Goal: Task Accomplishment & Management: Complete application form

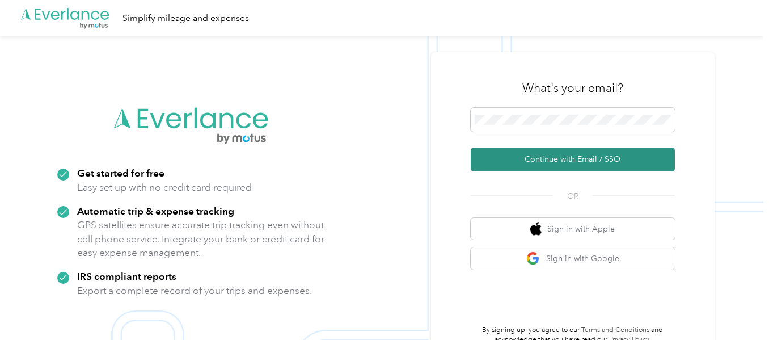
click at [575, 158] on button "Continue with Email / SSO" at bounding box center [573, 159] width 204 height 24
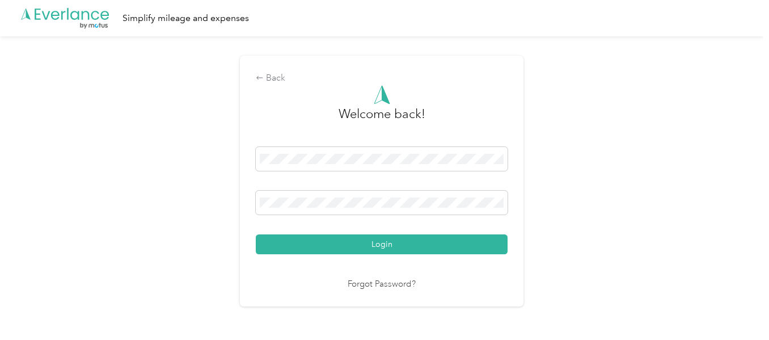
click at [256, 234] on button "Login" at bounding box center [382, 244] width 252 height 20
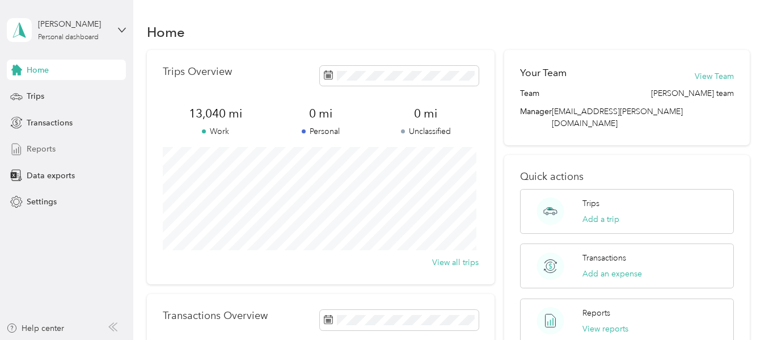
click at [48, 146] on span "Reports" at bounding box center [41, 149] width 29 height 12
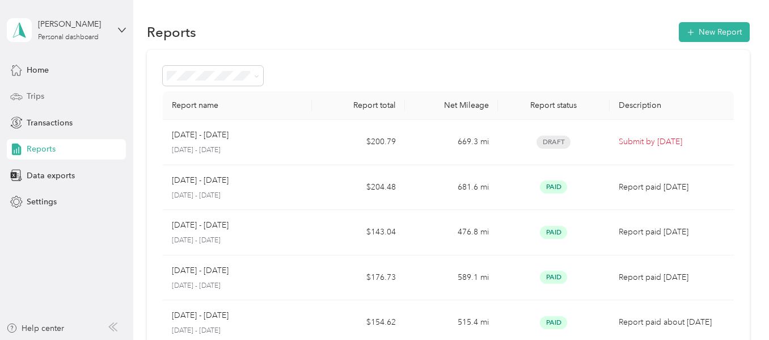
click at [40, 94] on span "Trips" at bounding box center [36, 96] width 18 height 12
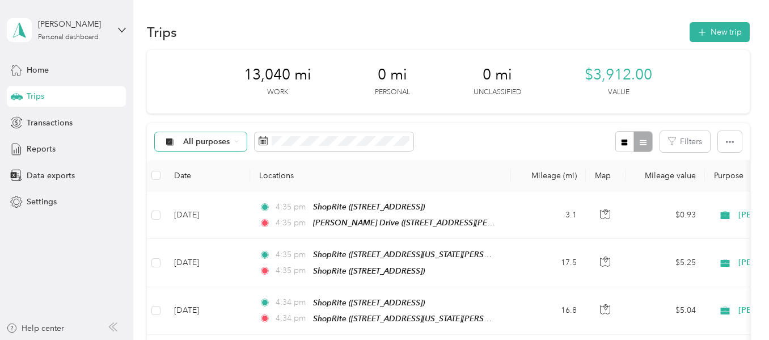
click at [211, 141] on span "All purposes" at bounding box center [206, 142] width 47 height 8
click at [198, 197] on span "[PERSON_NAME]" at bounding box center [216, 197] width 67 height 12
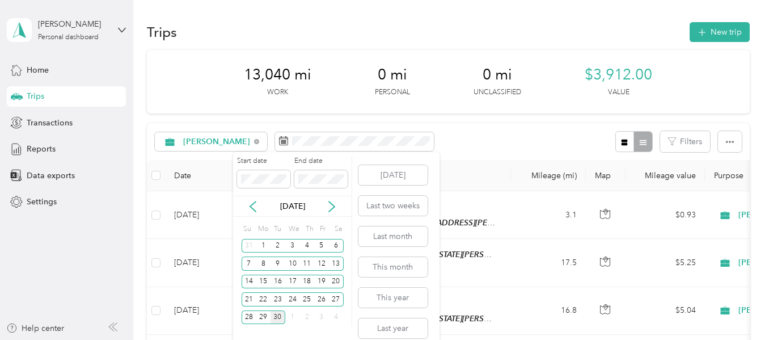
click at [278, 316] on div "30" at bounding box center [278, 317] width 15 height 14
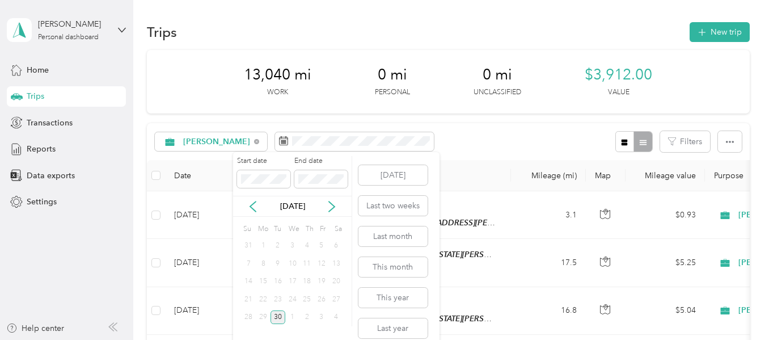
click at [278, 316] on div "30" at bounding box center [278, 317] width 15 height 14
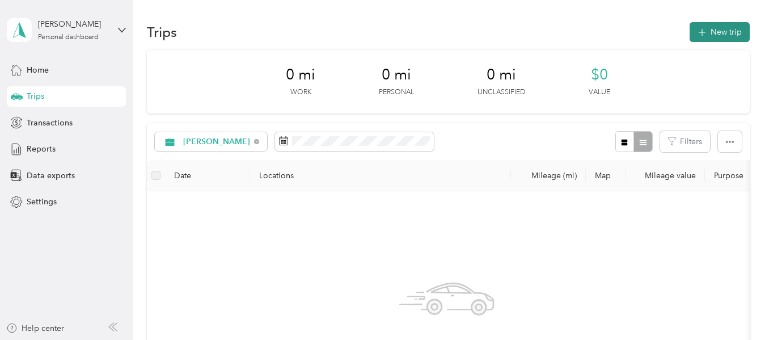
click at [717, 33] on button "New trip" at bounding box center [720, 32] width 60 height 20
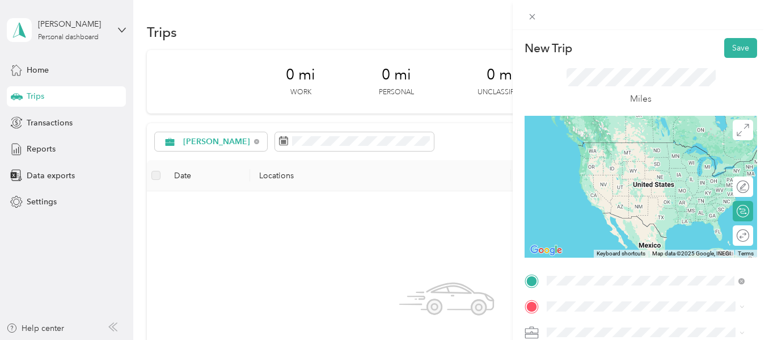
click at [616, 168] on span "[STREET_ADDRESS][PERSON_NAME][US_STATE]" at bounding box center [635, 165] width 135 height 22
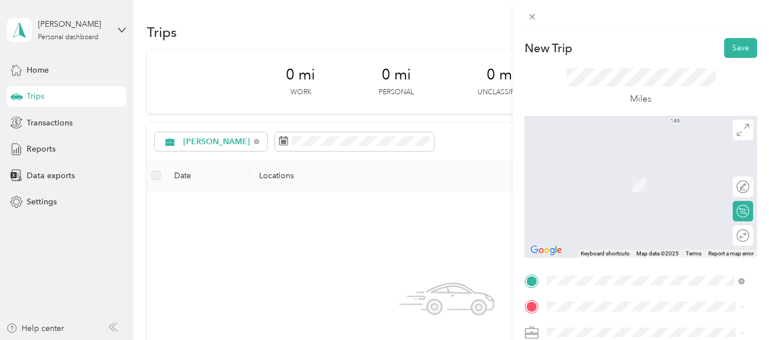
click at [640, 187] on span "[STREET_ADDRESS]" at bounding box center [604, 187] width 72 height 10
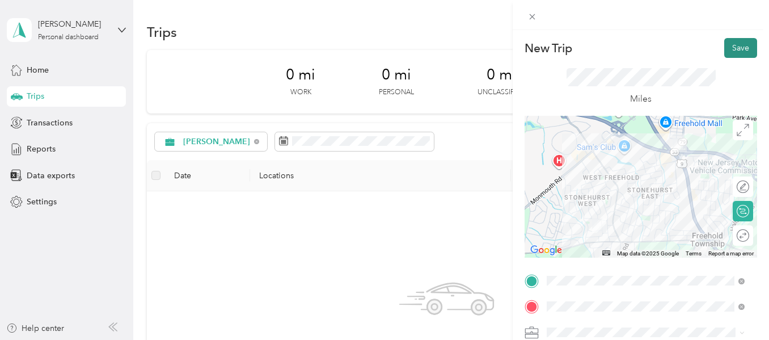
click at [730, 43] on button "Save" at bounding box center [740, 48] width 33 height 20
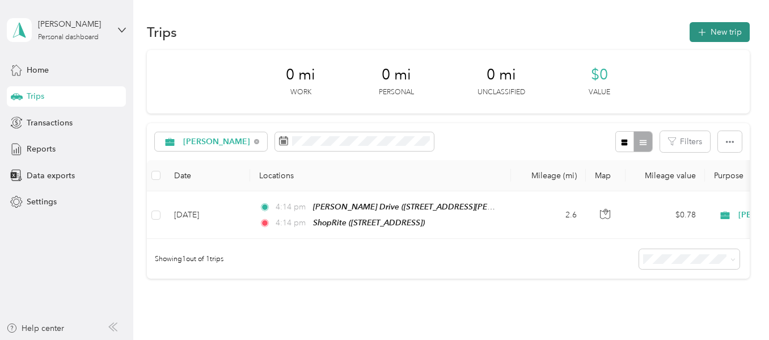
click at [700, 27] on icon "button" at bounding box center [701, 32] width 13 height 13
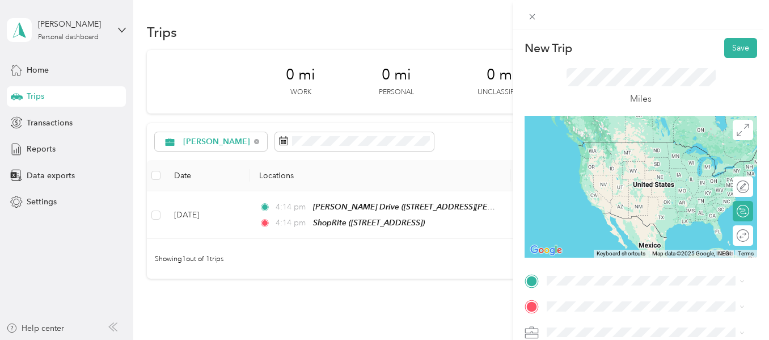
click at [641, 165] on div "TEAM ShopRite [STREET_ADDRESS]" at bounding box center [604, 154] width 73 height 28
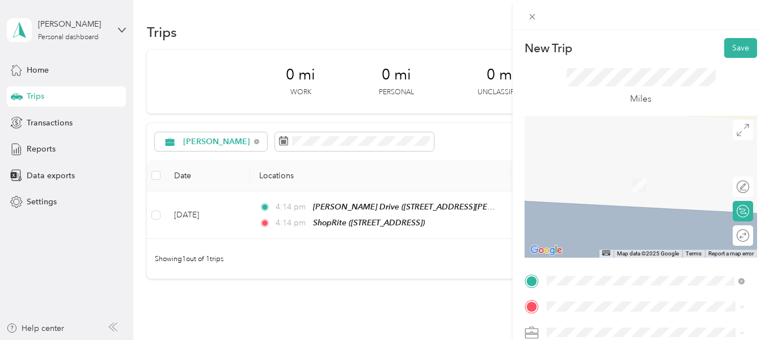
click at [652, 217] on span "[STREET_ADDRESS][US_STATE][PERSON_NAME]" at bounding box center [624, 227] width 113 height 22
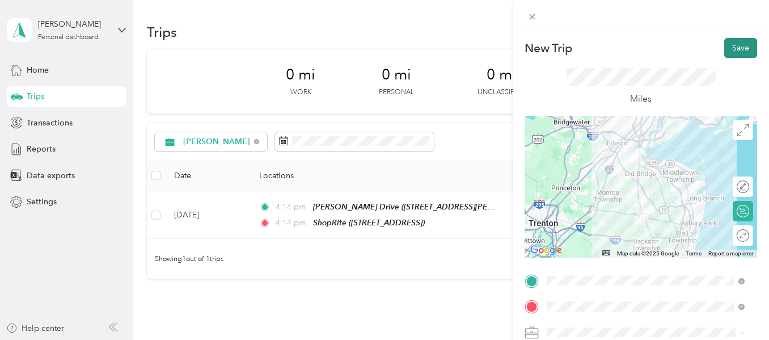
click at [729, 48] on button "Save" at bounding box center [740, 48] width 33 height 20
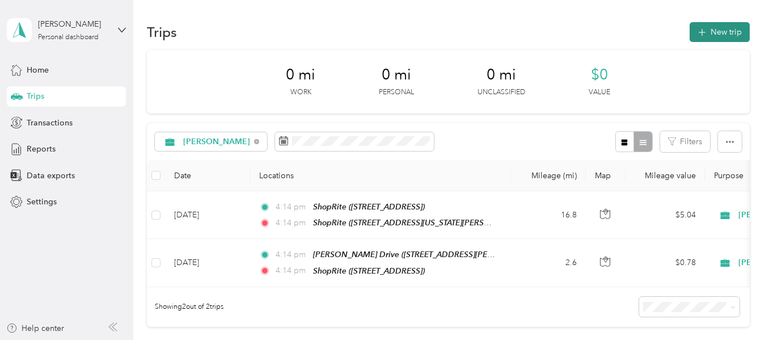
click at [718, 31] on button "New trip" at bounding box center [720, 32] width 60 height 20
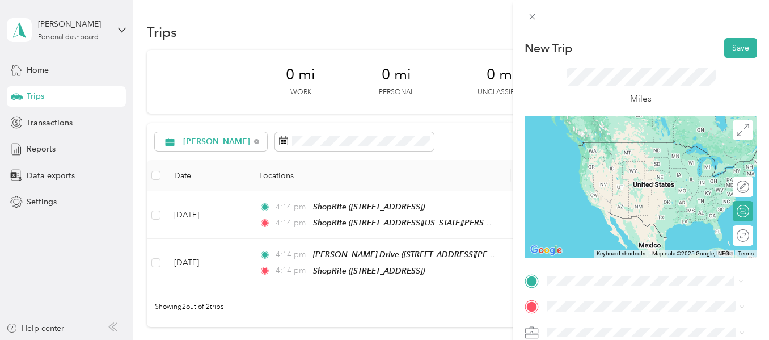
click at [640, 196] on div "TEAM ShopRite [STREET_ADDRESS][US_STATE][PERSON_NAME]" at bounding box center [654, 193] width 173 height 40
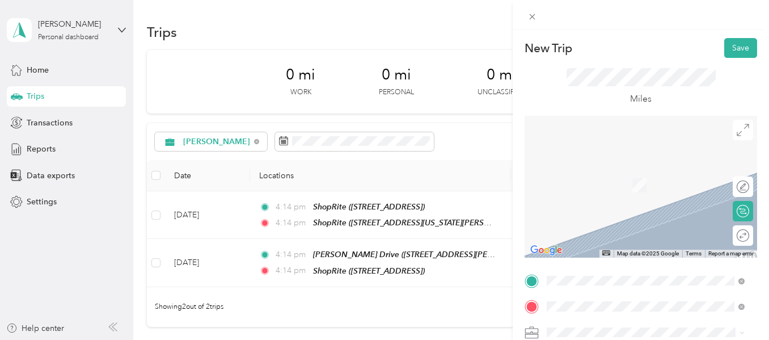
click at [665, 188] on div "TEAM ShopRite 2 Route 37 W, 087536588, [GEOGRAPHIC_DATA], [GEOGRAPHIC_DATA], [G…" at bounding box center [654, 193] width 173 height 52
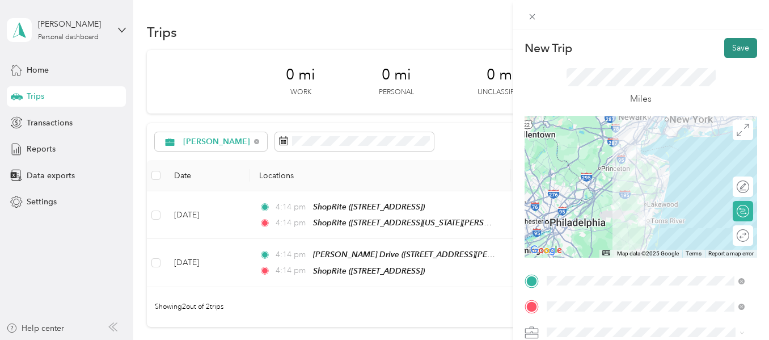
click at [734, 51] on button "Save" at bounding box center [740, 48] width 33 height 20
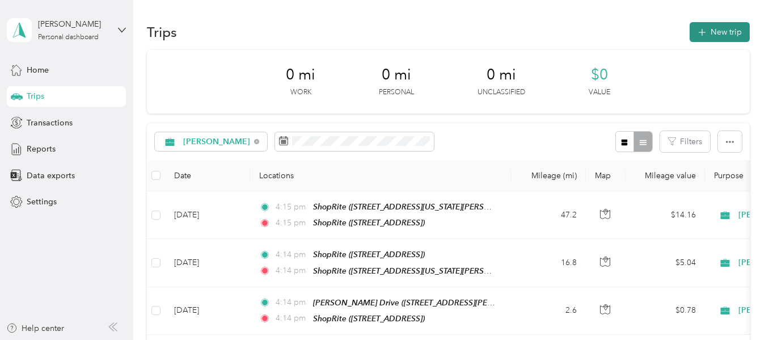
click at [720, 34] on button "New trip" at bounding box center [720, 32] width 60 height 20
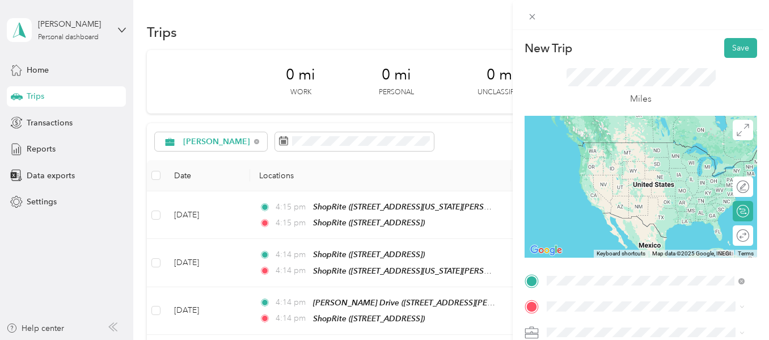
click at [660, 160] on span "2 Route 37 W, 087536588, [GEOGRAPHIC_DATA], [GEOGRAPHIC_DATA], [GEOGRAPHIC_DATA]" at bounding box center [653, 174] width 170 height 33
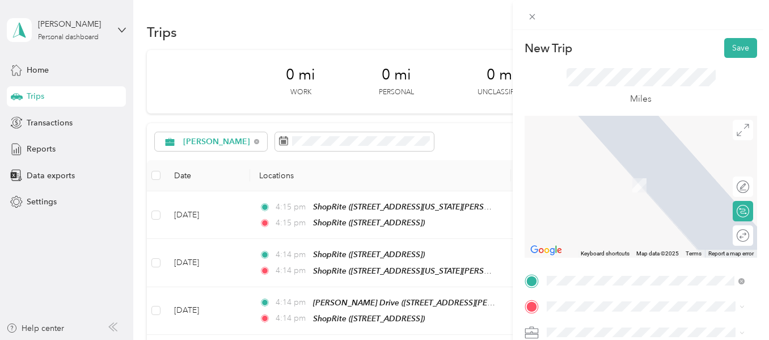
click at [641, 189] on div "TEAM ShopRite [STREET_ADDRESS]" at bounding box center [604, 177] width 73 height 28
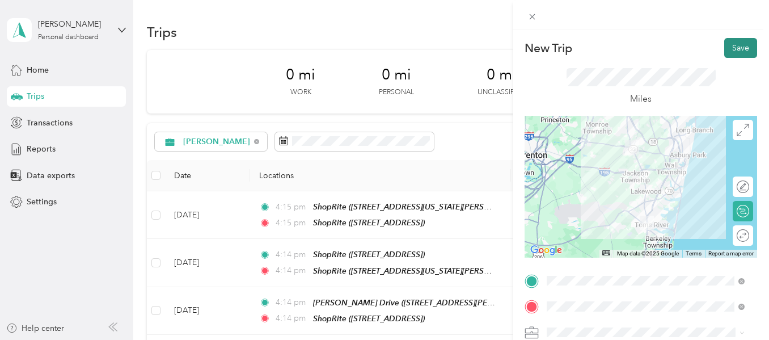
click at [728, 48] on button "Save" at bounding box center [740, 48] width 33 height 20
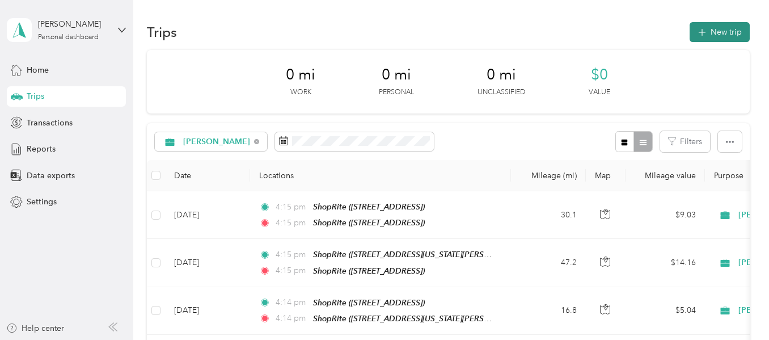
click at [721, 35] on button "New trip" at bounding box center [720, 32] width 60 height 20
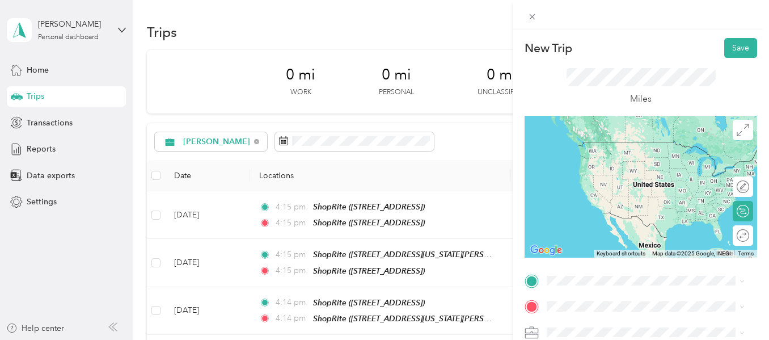
click at [640, 161] on span "[STREET_ADDRESS]" at bounding box center [604, 160] width 72 height 10
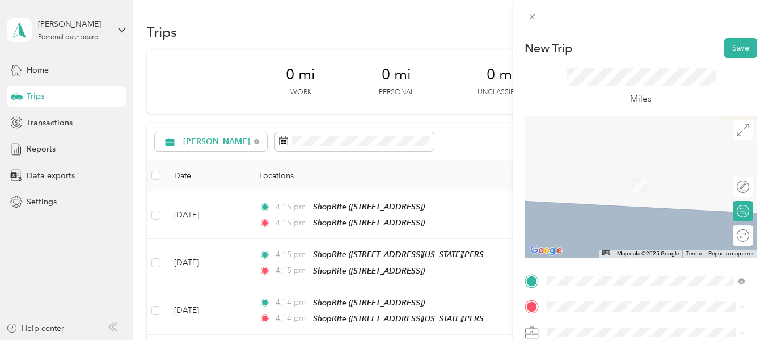
click at [611, 183] on span "[STREET_ADDRESS][PERSON_NAME][US_STATE]" at bounding box center [635, 187] width 135 height 22
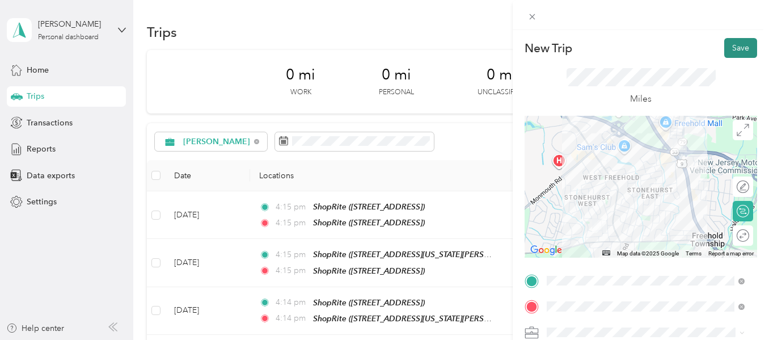
click at [727, 44] on button "Save" at bounding box center [740, 48] width 33 height 20
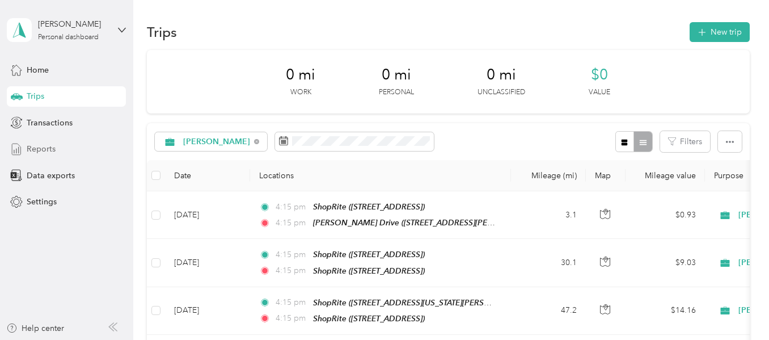
click at [52, 149] on span "Reports" at bounding box center [41, 149] width 29 height 12
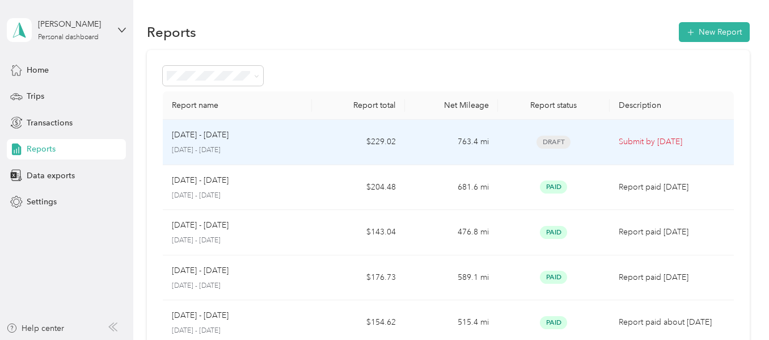
click at [470, 138] on td "763.4 mi" at bounding box center [451, 142] width 93 height 45
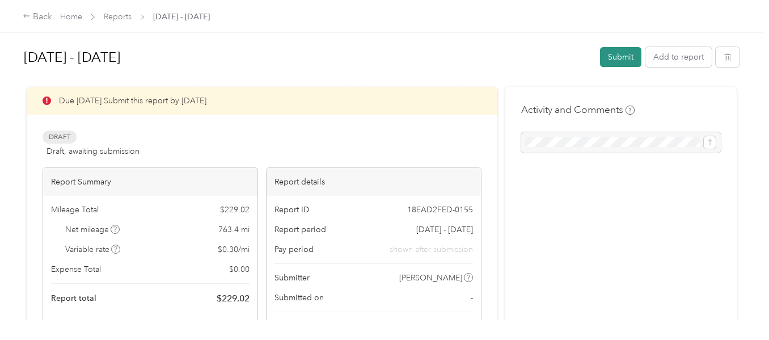
click at [616, 58] on button "Submit" at bounding box center [620, 57] width 41 height 20
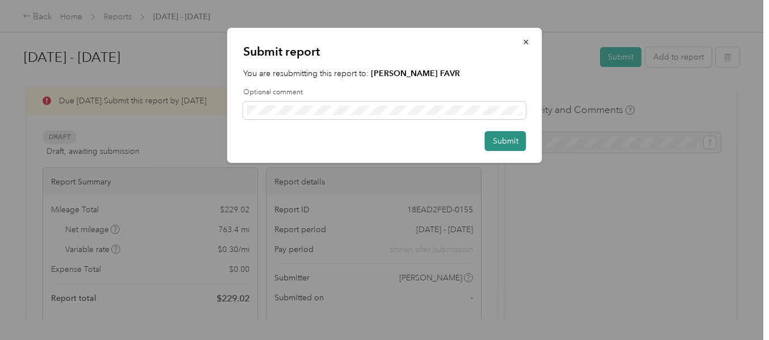
click at [508, 142] on button "Submit" at bounding box center [505, 141] width 41 height 20
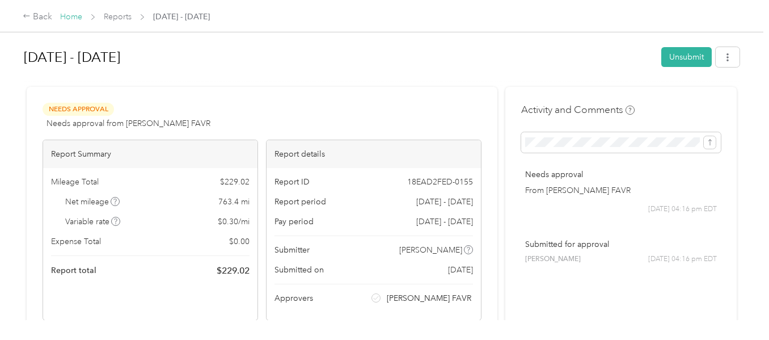
click at [75, 16] on link "Home" at bounding box center [71, 17] width 22 height 10
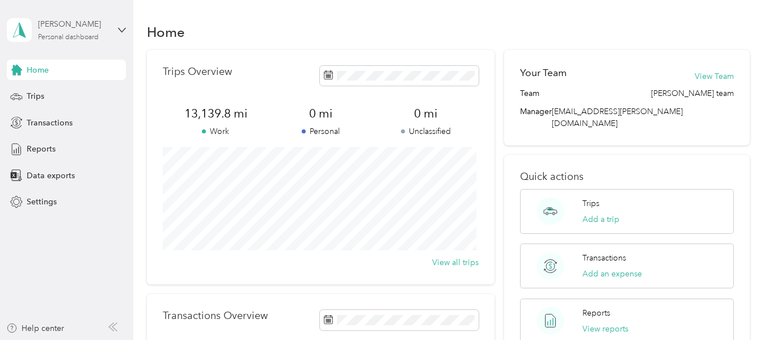
click at [50, 28] on div "[PERSON_NAME]" at bounding box center [73, 24] width 71 height 12
click at [47, 90] on div "Log out" at bounding box center [39, 93] width 44 height 12
